Goal: Navigation & Orientation: Find specific page/section

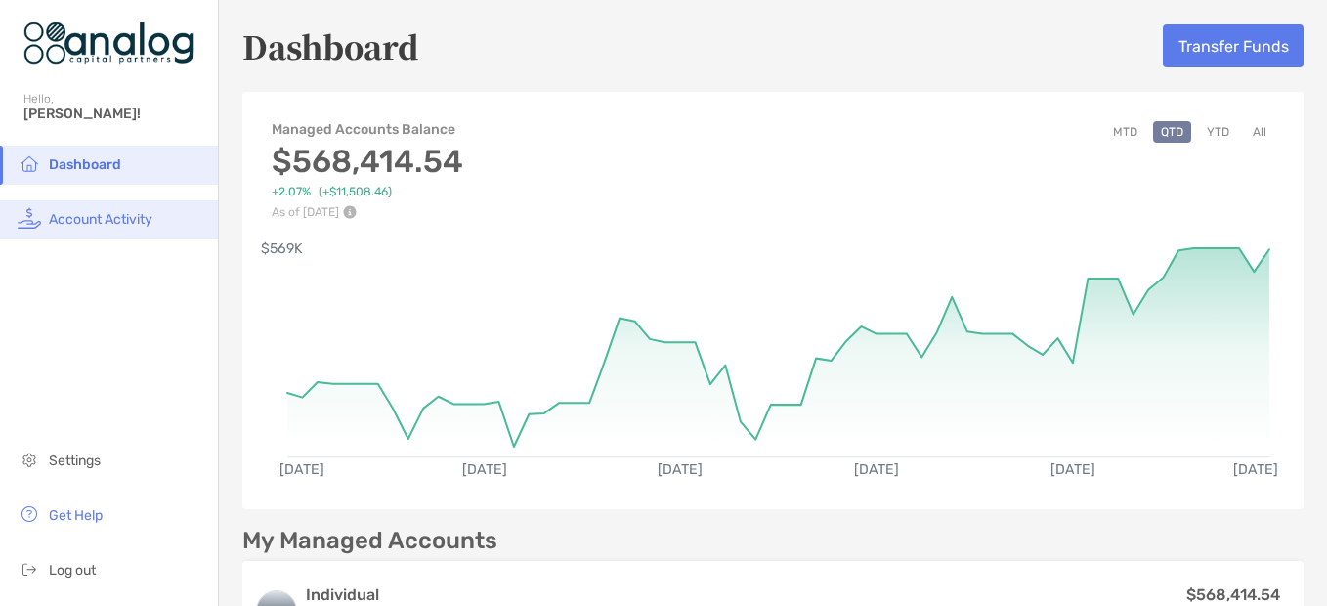
click at [88, 216] on span "Account Activity" at bounding box center [101, 219] width 104 height 17
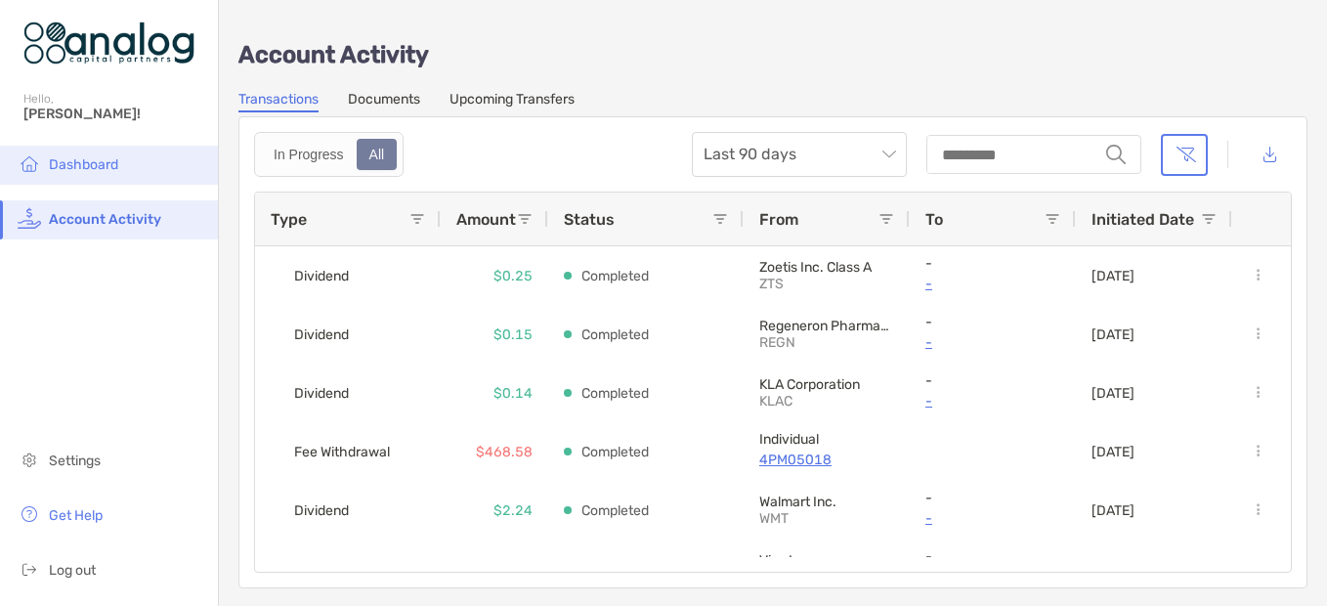
click at [124, 154] on li "Dashboard" at bounding box center [109, 165] width 218 height 39
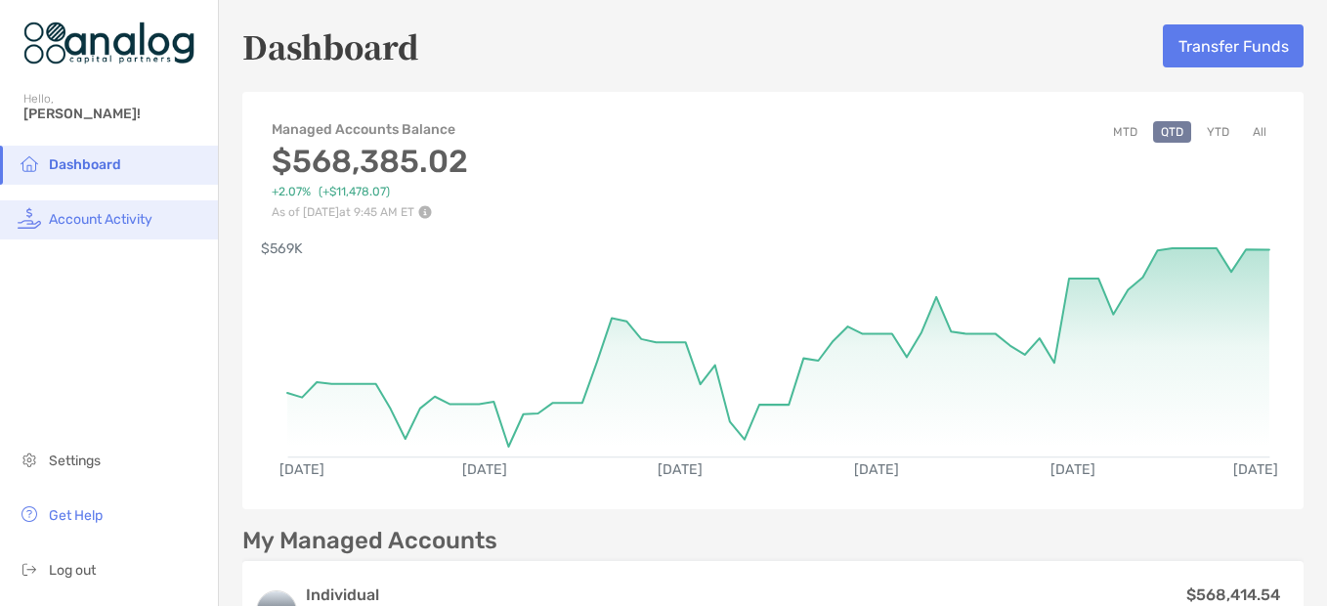
click at [100, 226] on span "Account Activity" at bounding box center [101, 219] width 104 height 17
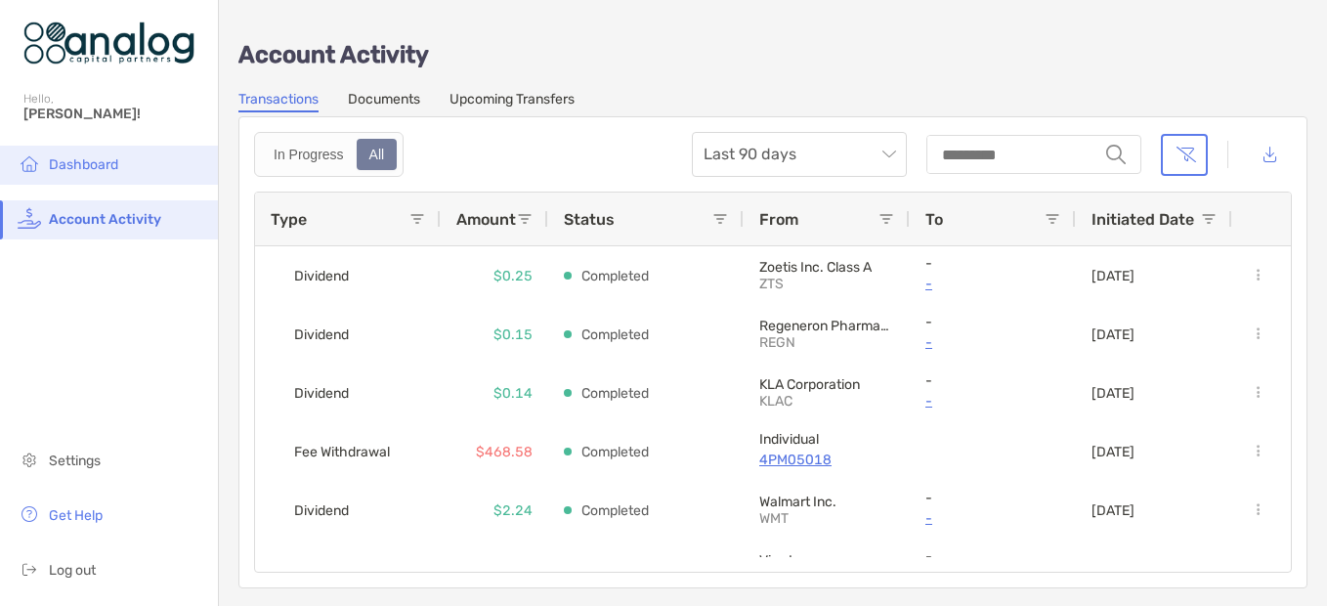
click at [107, 174] on li "Dashboard" at bounding box center [109, 165] width 218 height 39
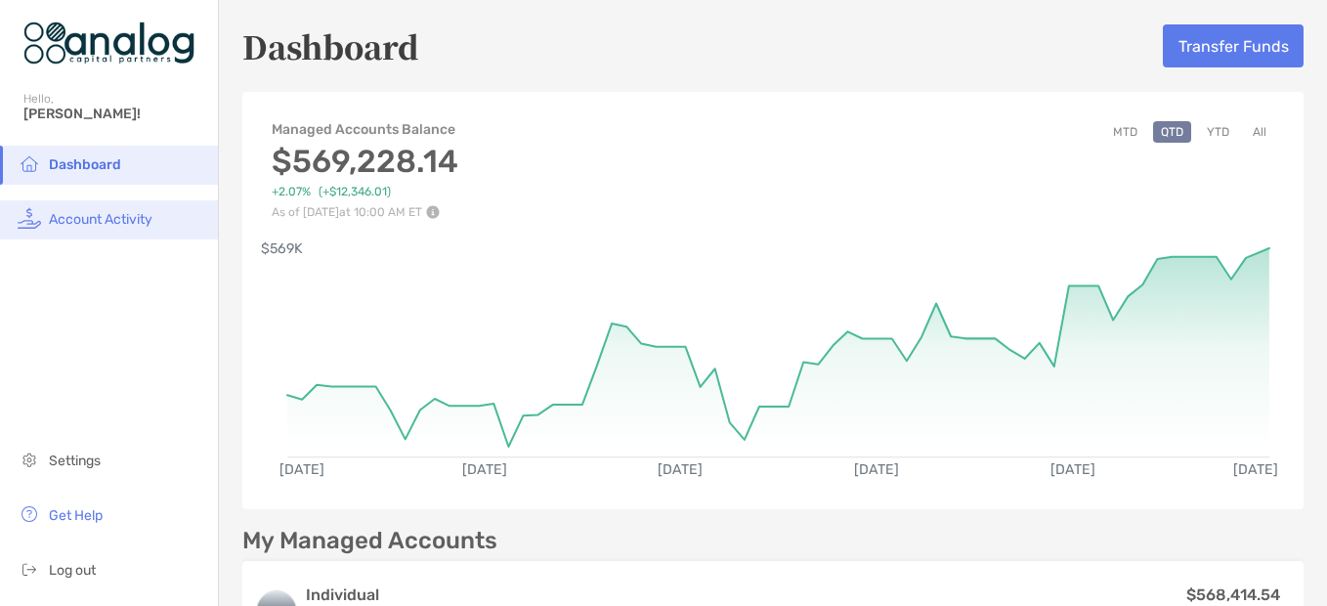
click at [84, 224] on span "Account Activity" at bounding box center [101, 219] width 104 height 17
click at [90, 214] on span "Account Activity" at bounding box center [101, 219] width 104 height 17
